Goal: Task Accomplishment & Management: Manage account settings

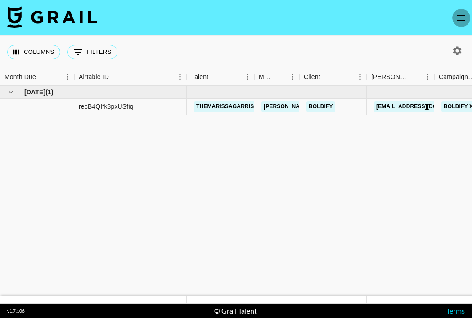
click at [457, 15] on icon "open drawer" at bounding box center [461, 17] width 8 height 5
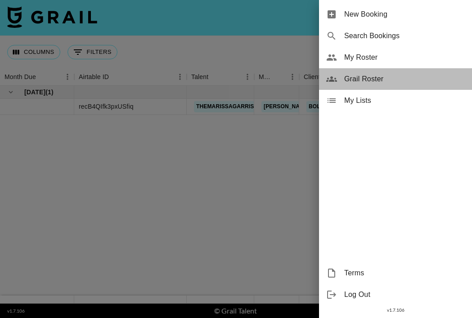
click at [374, 83] on span "Grail Roster" at bounding box center [404, 79] width 121 height 11
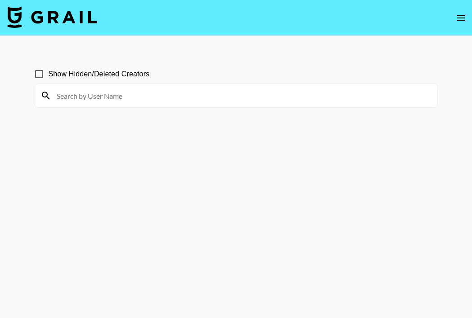
click at [460, 16] on icon "open drawer" at bounding box center [460, 18] width 11 height 11
click at [462, 17] on icon "open drawer" at bounding box center [461, 17] width 8 height 5
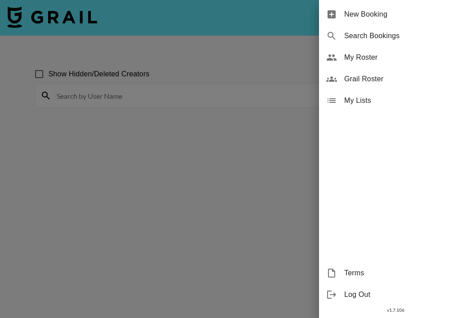
click at [382, 62] on span "My Roster" at bounding box center [404, 57] width 121 height 11
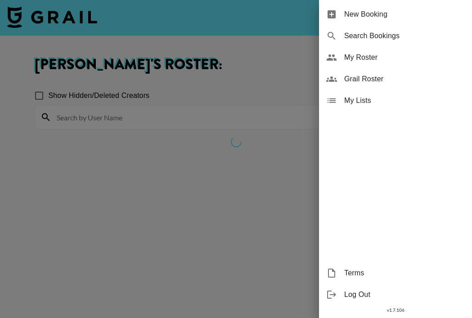
click at [280, 67] on div at bounding box center [236, 159] width 472 height 318
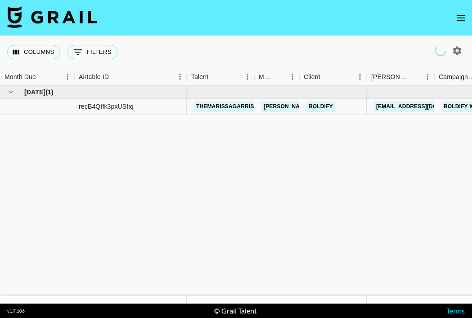
click at [460, 19] on icon "open drawer" at bounding box center [460, 18] width 11 height 11
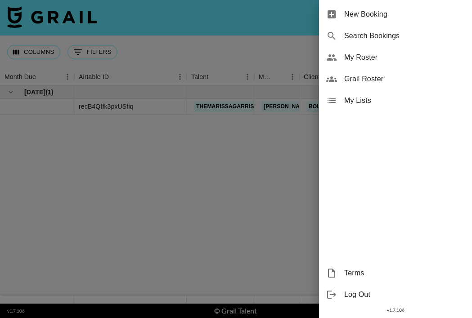
click at [373, 61] on span "My Roster" at bounding box center [404, 57] width 121 height 11
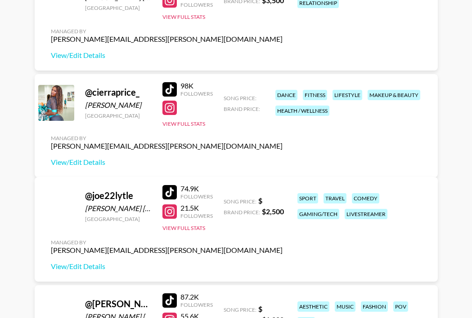
scroll to position [167, 0]
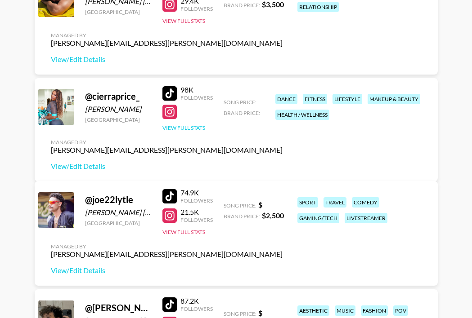
click at [183, 131] on button "View Full Stats" at bounding box center [183, 128] width 43 height 7
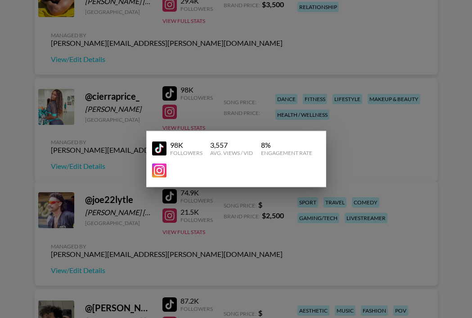
click at [196, 110] on div at bounding box center [236, 159] width 472 height 318
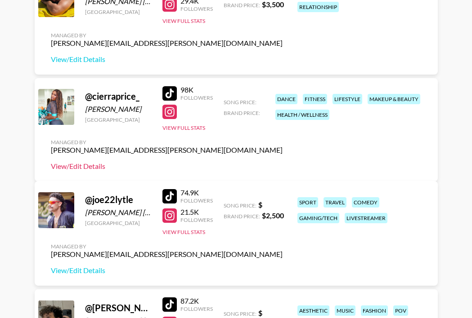
click at [282, 162] on link "View/Edit Details" at bounding box center [167, 166] width 232 height 9
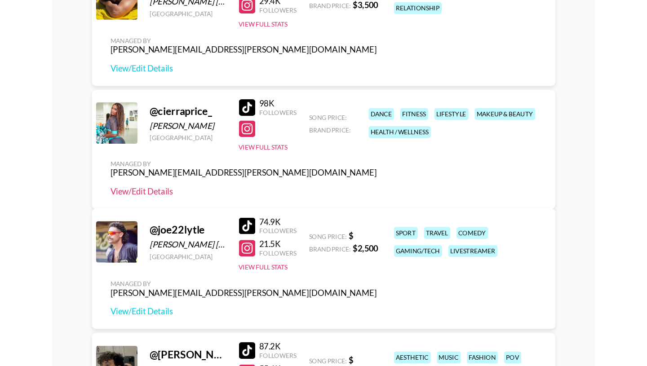
scroll to position [121, 0]
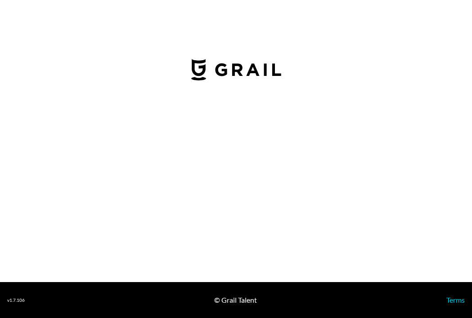
select select "USD"
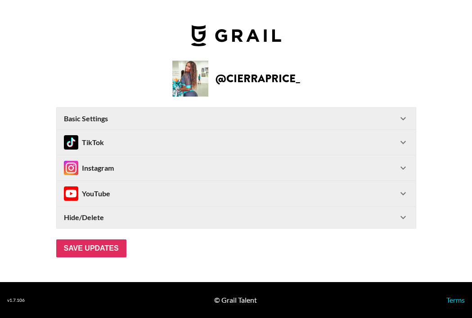
click at [402, 143] on icon at bounding box center [402, 142] width 5 height 3
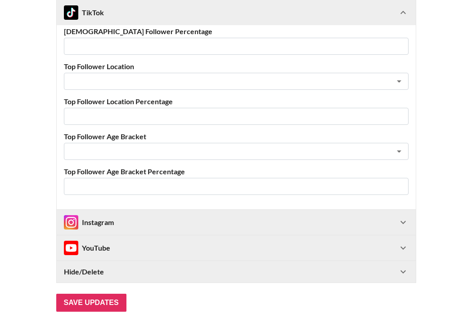
scroll to position [357, 0]
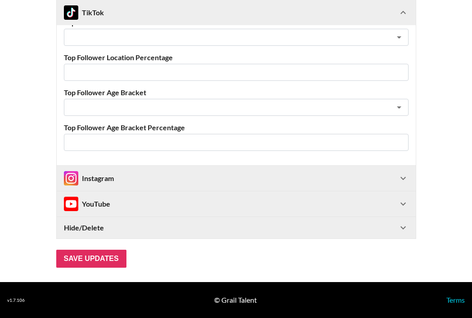
click at [391, 179] on div "Instagram" at bounding box center [231, 178] width 334 height 14
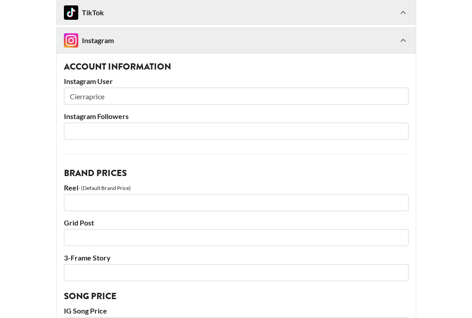
scroll to position [538, 0]
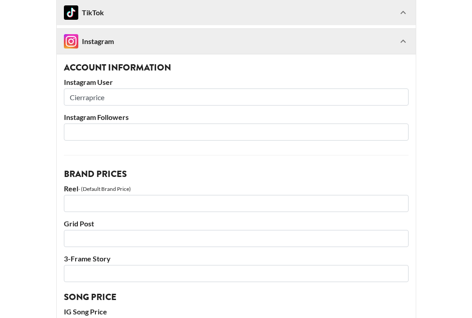
click at [74, 96] on input "Cierraprice" at bounding box center [236, 97] width 344 height 17
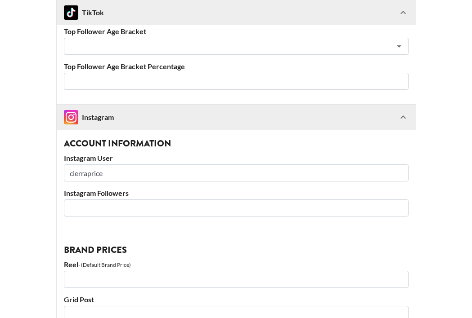
scroll to position [460, 0]
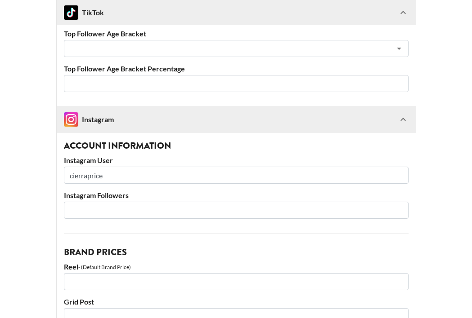
type input "cierraprice"
click at [30, 129] on main "@ cierraprice_ Basic Settings Airtable ID: recrxTQ9taTsCPMH4 Manager(s) jake.gl…" at bounding box center [235, 171] width 457 height 1161
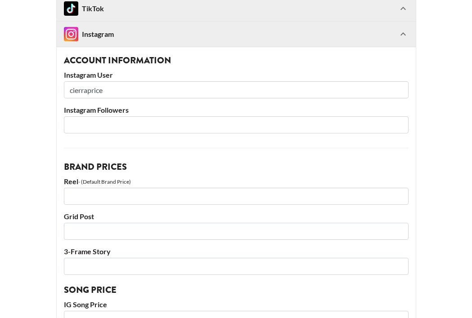
scroll to position [571, 0]
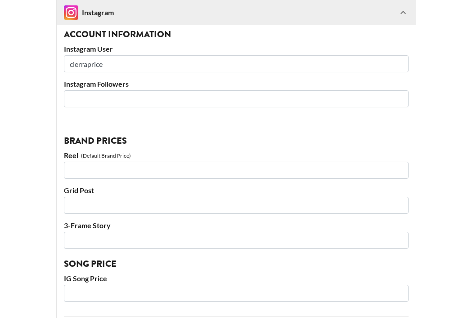
click at [107, 96] on input "number" at bounding box center [236, 98] width 344 height 17
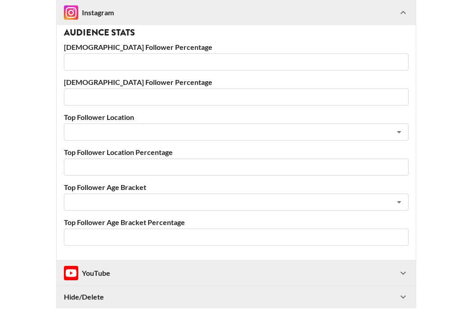
scroll to position [943, 0]
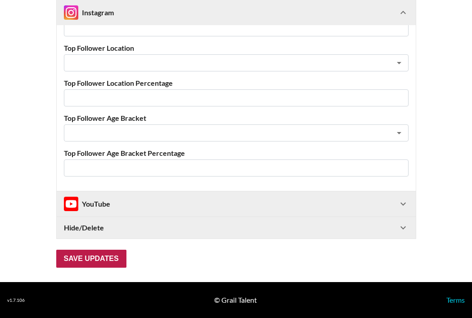
type input "102000"
click at [85, 255] on input "Save Updates" at bounding box center [91, 259] width 70 height 18
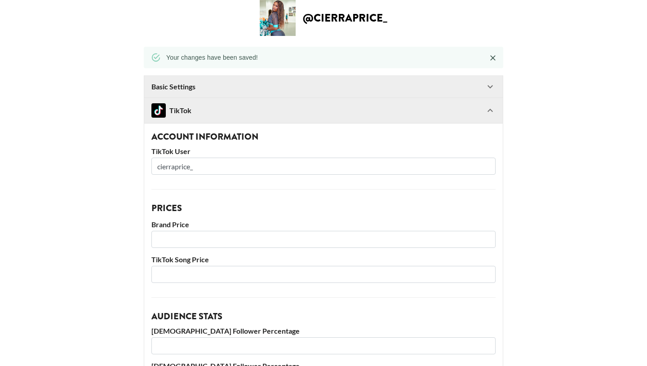
scroll to position [0, 0]
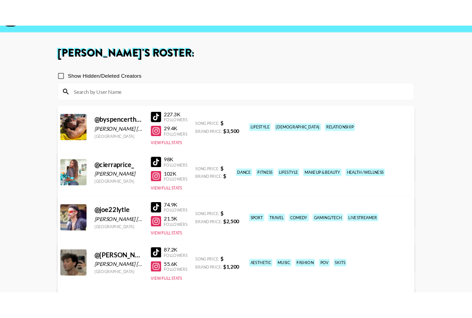
scroll to position [22, 0]
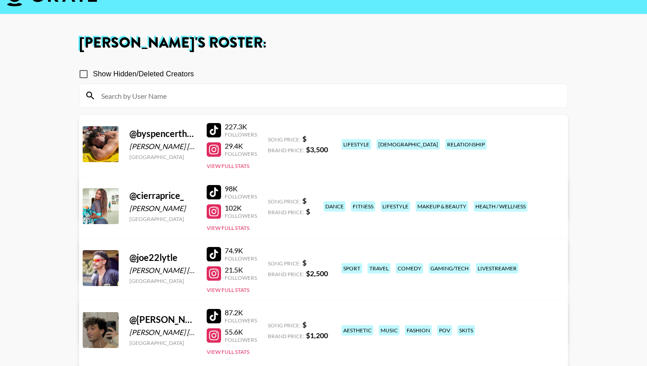
click at [327, 262] on link "View/Edit Details" at bounding box center [211, 266] width 232 height 9
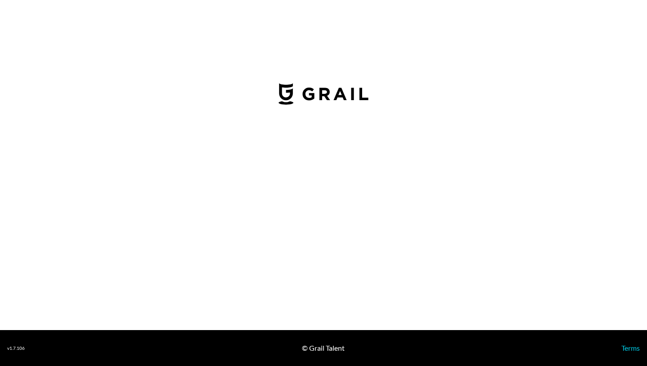
select select "USD"
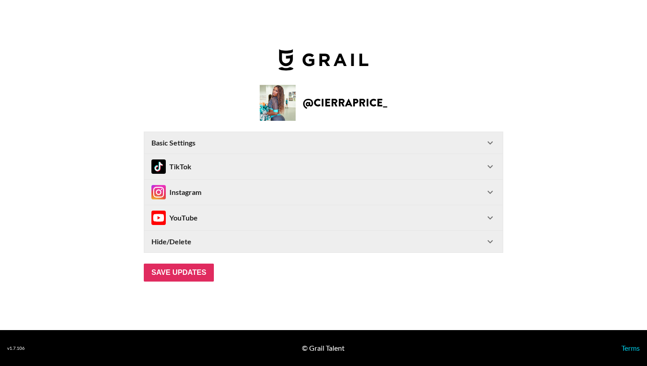
click at [490, 167] on icon at bounding box center [490, 166] width 5 height 3
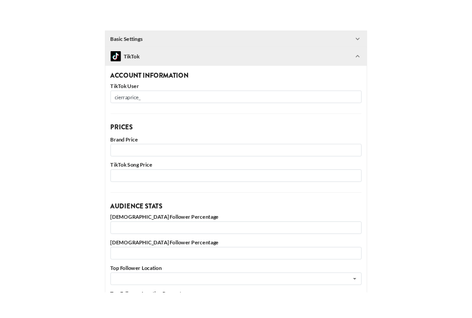
scroll to position [97, 0]
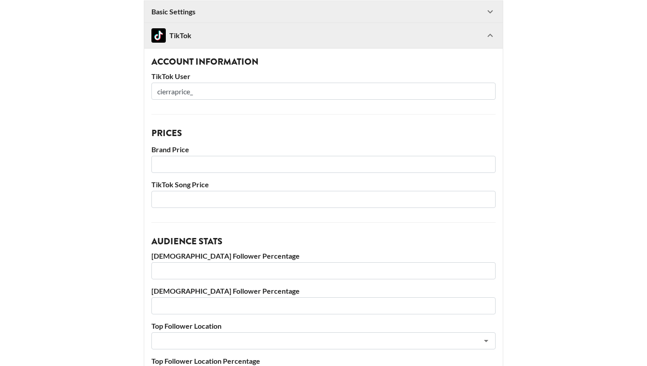
click at [237, 166] on input "number" at bounding box center [324, 164] width 344 height 17
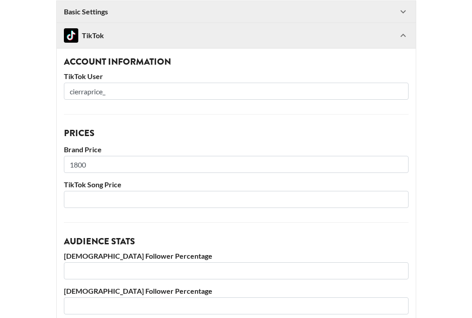
type input "1800"
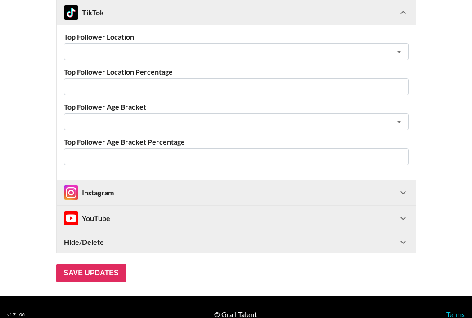
scroll to position [428, 0]
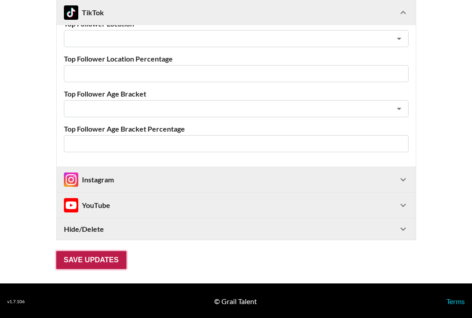
click at [111, 258] on input "Save Updates" at bounding box center [91, 260] width 70 height 18
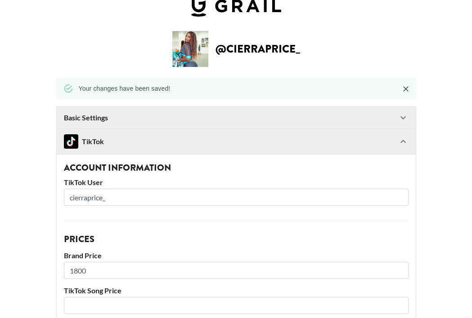
scroll to position [23, 0]
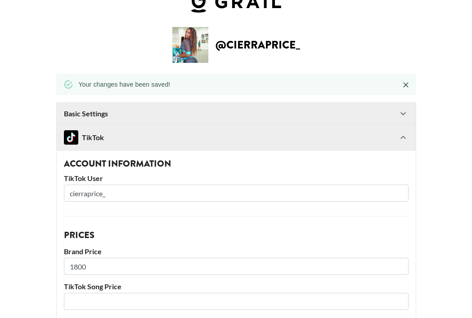
click at [404, 137] on icon at bounding box center [402, 137] width 5 height 3
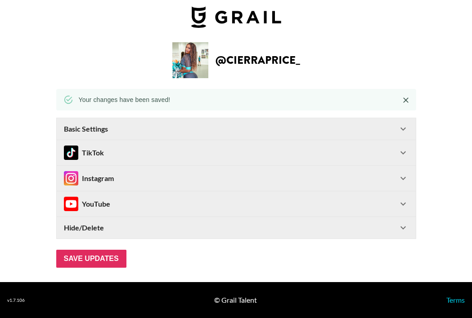
scroll to position [8, 0]
click at [401, 176] on icon at bounding box center [402, 178] width 11 height 11
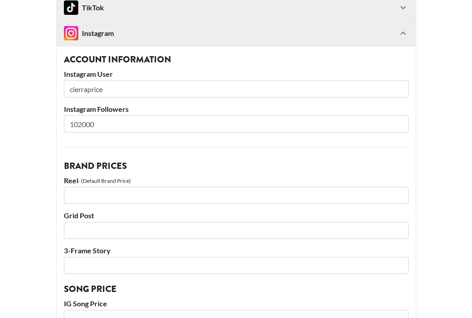
scroll to position [154, 0]
click at [132, 202] on input "number" at bounding box center [236, 195] width 344 height 17
type input "2000"
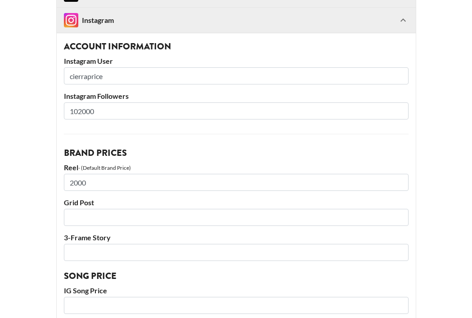
scroll to position [165, 0]
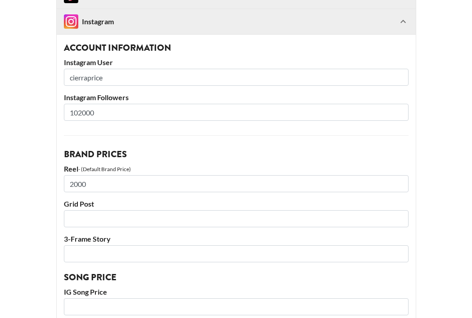
click at [123, 216] on input "number" at bounding box center [236, 218] width 344 height 17
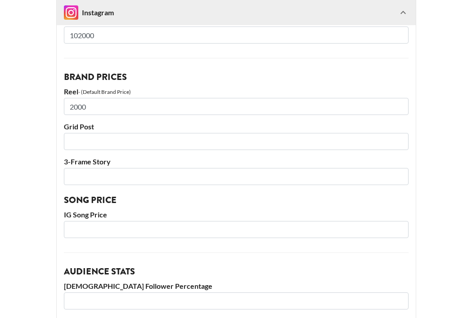
scroll to position [247, 0]
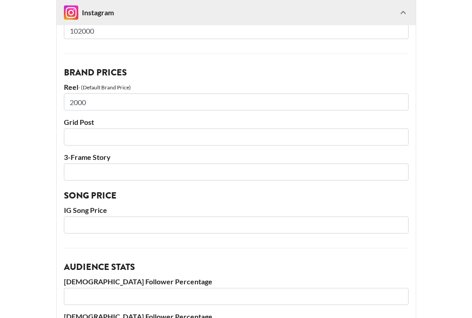
click at [104, 143] on input "number" at bounding box center [236, 137] width 344 height 17
type input "1800"
click at [88, 175] on input "number" at bounding box center [236, 172] width 344 height 17
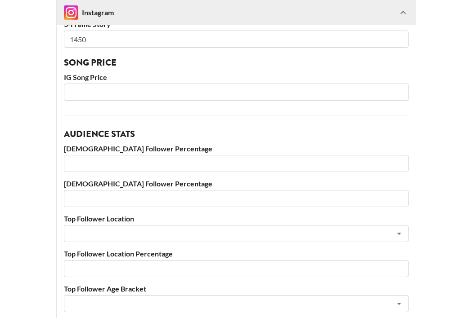
scroll to position [551, 0]
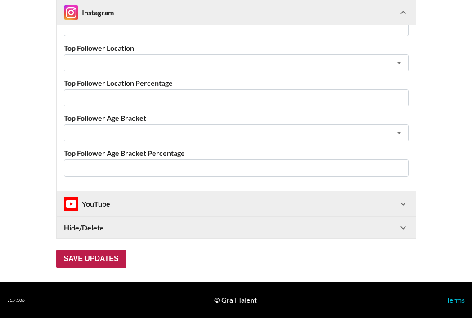
type input "1450"
click at [94, 258] on input "Save Updates" at bounding box center [91, 259] width 70 height 18
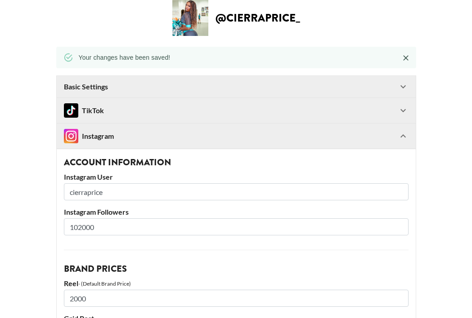
scroll to position [0, 0]
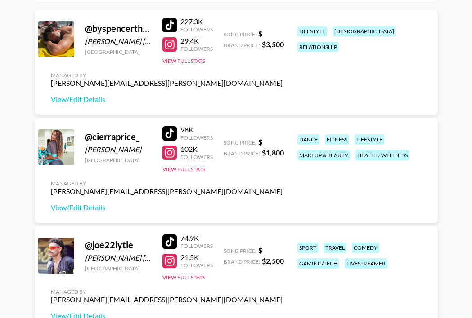
scroll to position [138, 0]
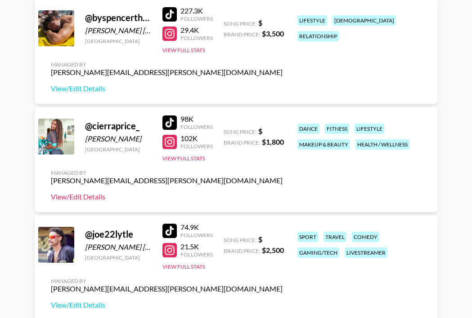
click at [81, 196] on link "View/Edit Details" at bounding box center [167, 196] width 232 height 9
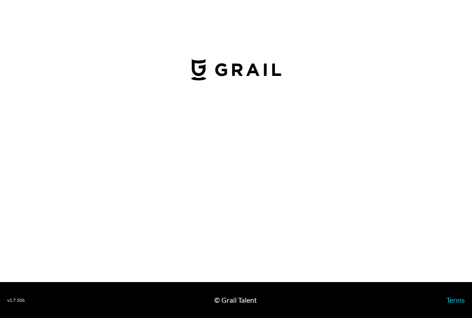
select select "USD"
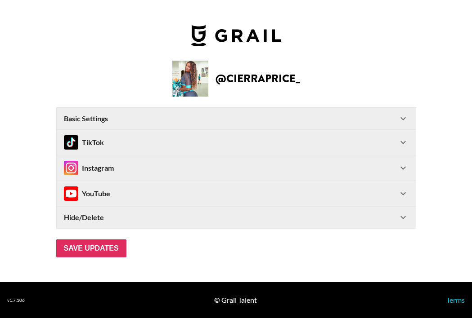
click at [397, 172] on div "Instagram" at bounding box center [231, 168] width 334 height 14
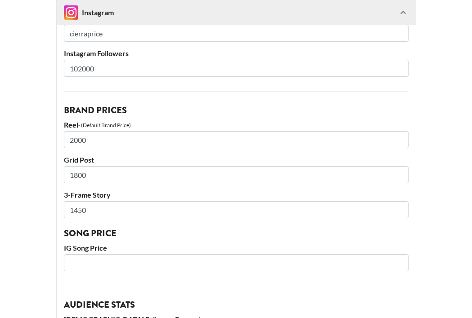
scroll to position [181, 0]
click at [98, 139] on input "2000" at bounding box center [236, 139] width 344 height 17
type input "2"
type input "3000"
click at [97, 174] on input "1800" at bounding box center [236, 174] width 344 height 17
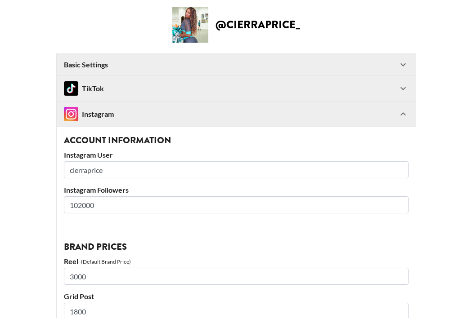
scroll to position [26, 0]
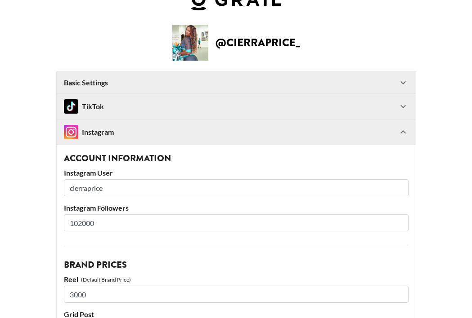
click at [165, 109] on div "TikTok" at bounding box center [231, 106] width 334 height 14
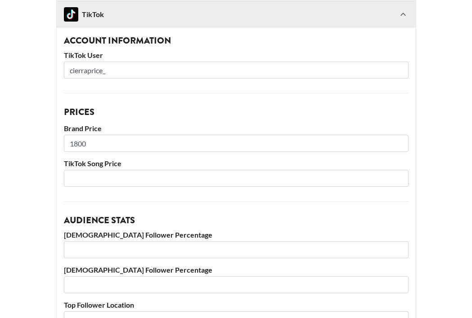
scroll to position [122, 0]
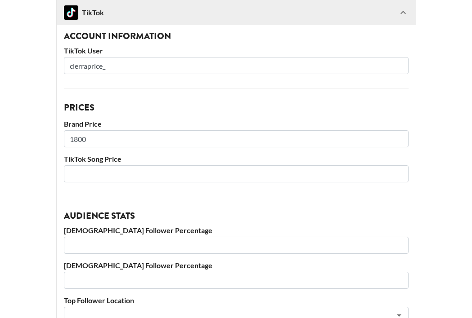
click at [94, 142] on input "1800" at bounding box center [236, 138] width 344 height 17
type input "1"
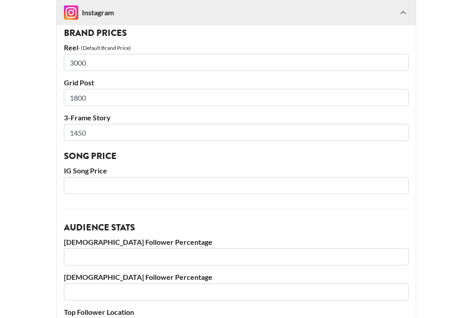
scroll to position [606, 0]
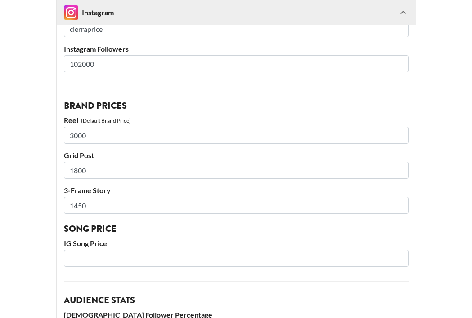
type input "2800"
click at [121, 174] on input "1800" at bounding box center [236, 170] width 344 height 17
type input "1"
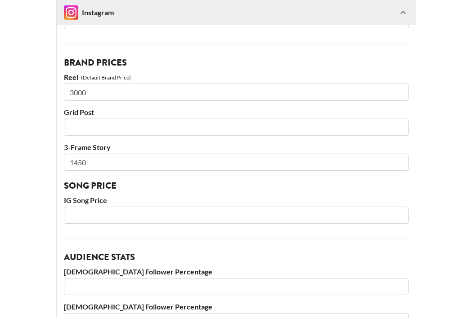
scroll to position [654, 0]
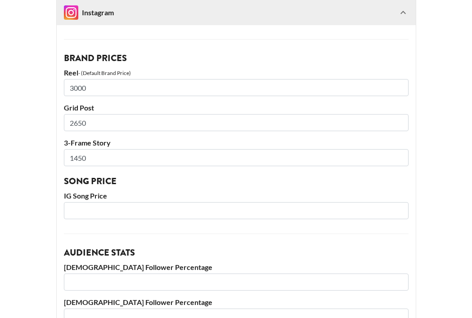
type input "2650"
click at [144, 155] on input "1450" at bounding box center [236, 157] width 344 height 17
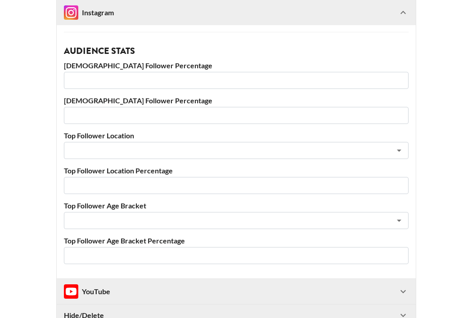
scroll to position [943, 0]
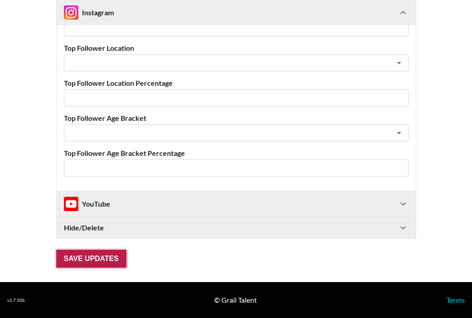
click at [93, 258] on input "Save Updates" at bounding box center [91, 259] width 70 height 18
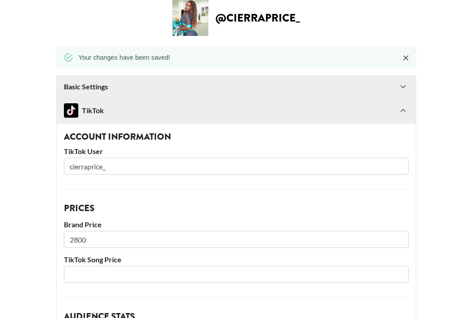
scroll to position [0, 0]
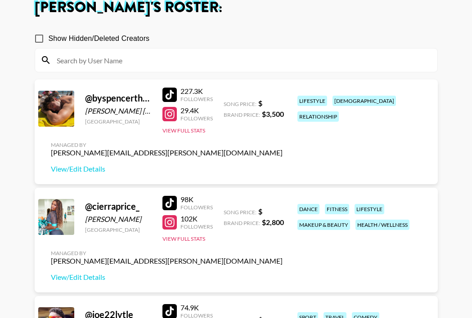
scroll to position [45, 0]
